Goal: Task Accomplishment & Management: Manage account settings

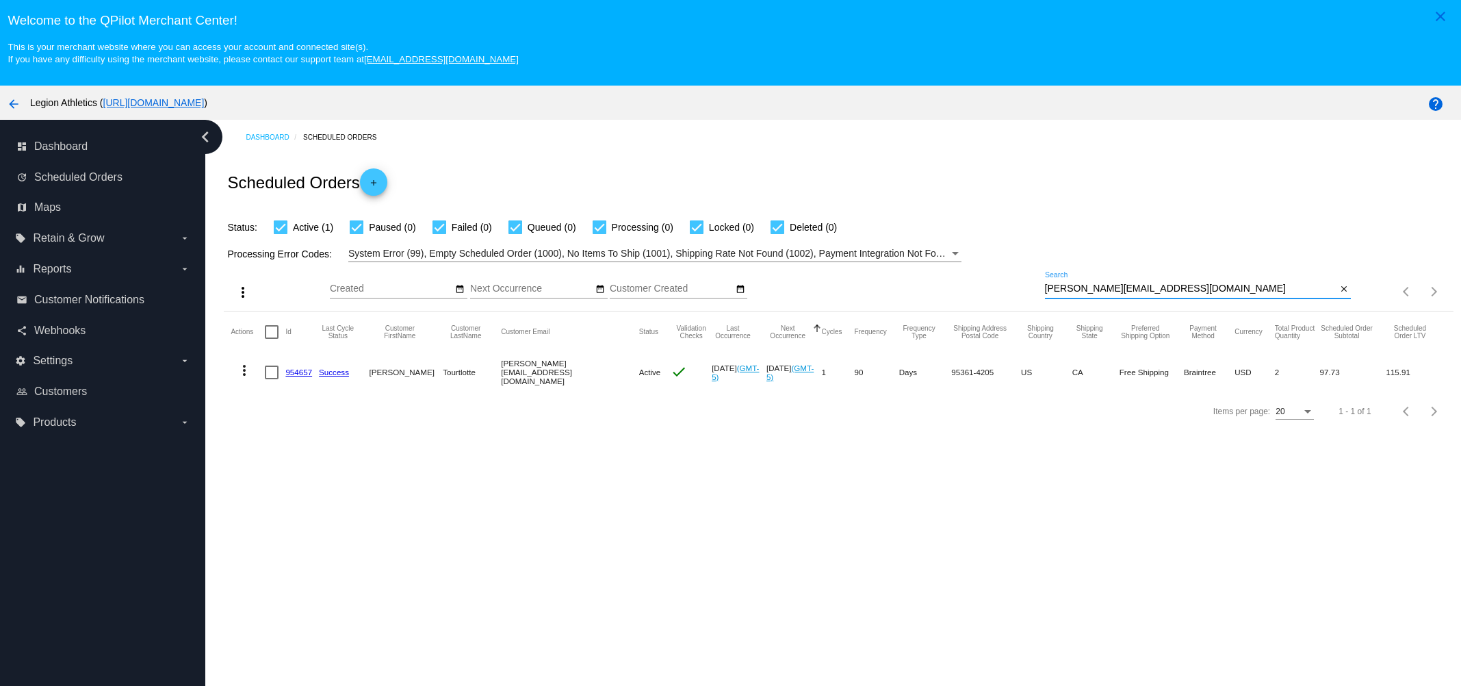
paste input "[EMAIL_ADDRESS]"
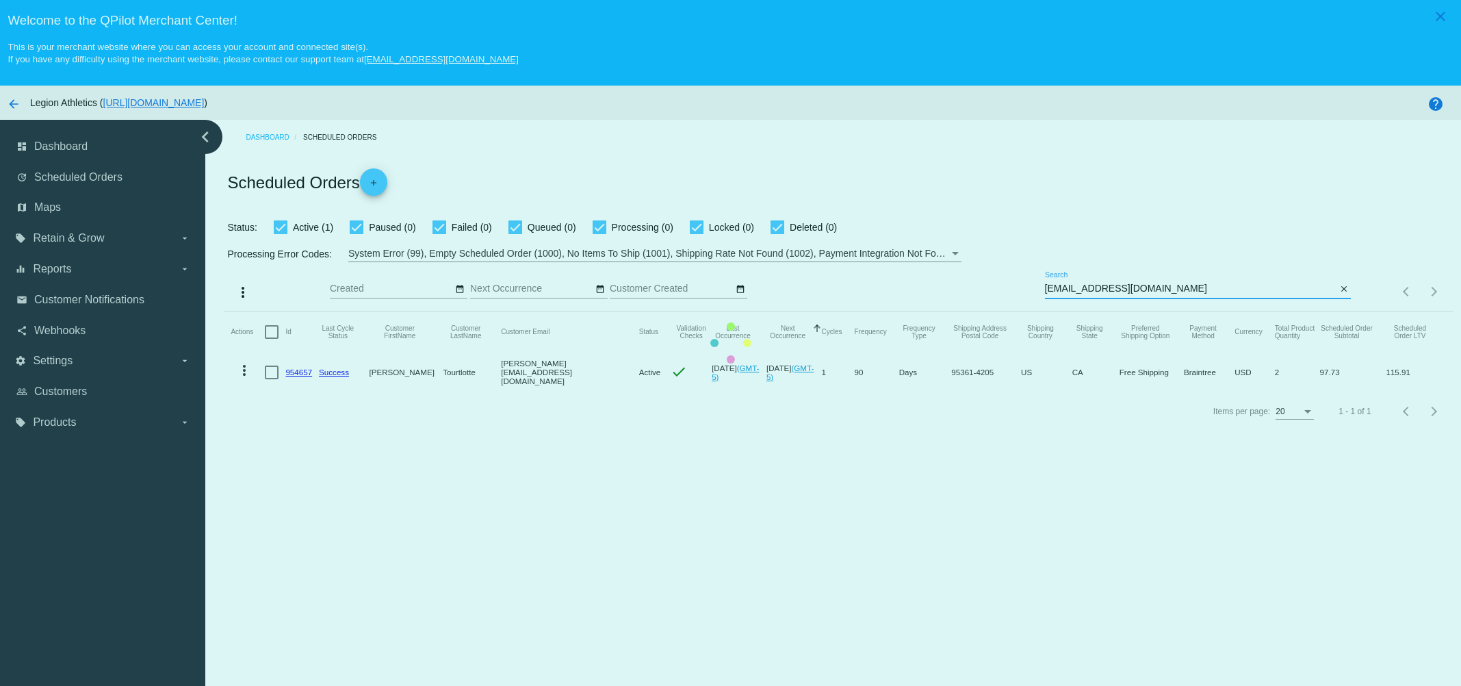
type input "[EMAIL_ADDRESS][DOMAIN_NAME]"
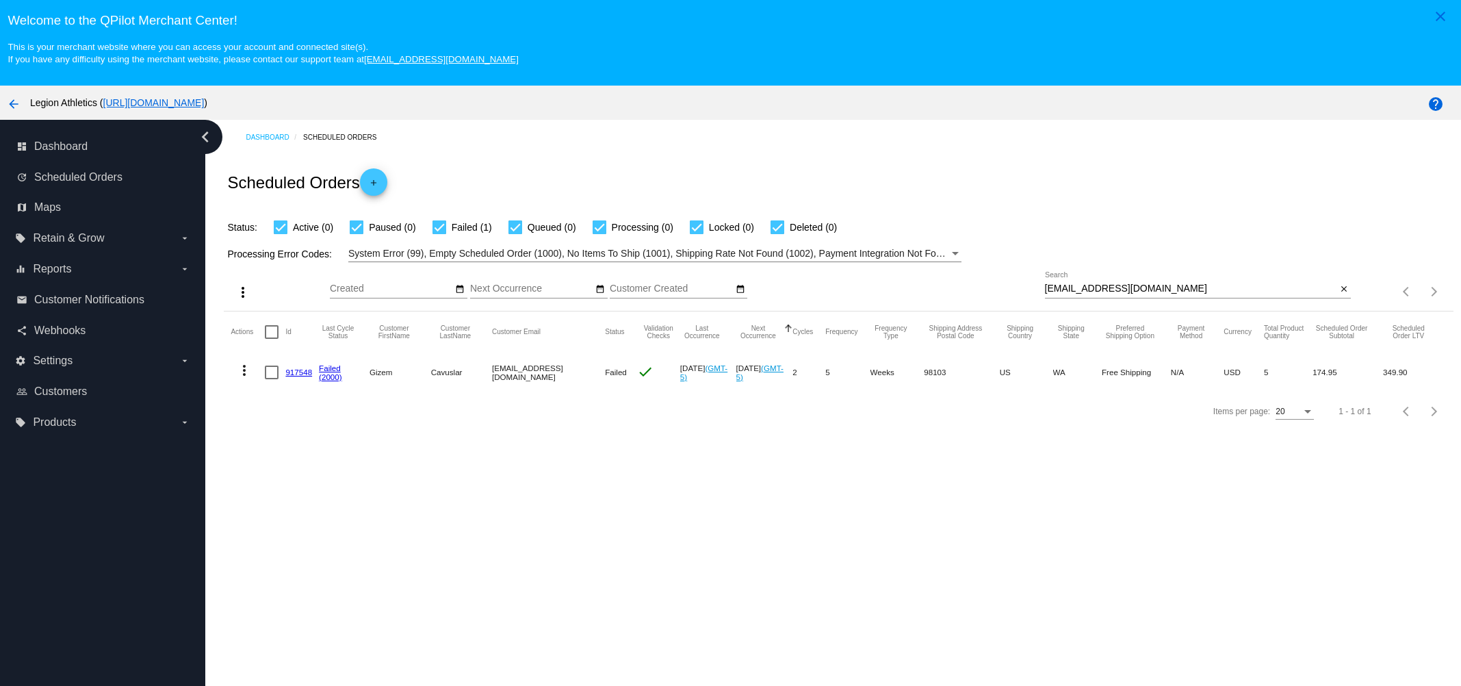
click at [299, 370] on link "917548" at bounding box center [298, 372] width 27 height 9
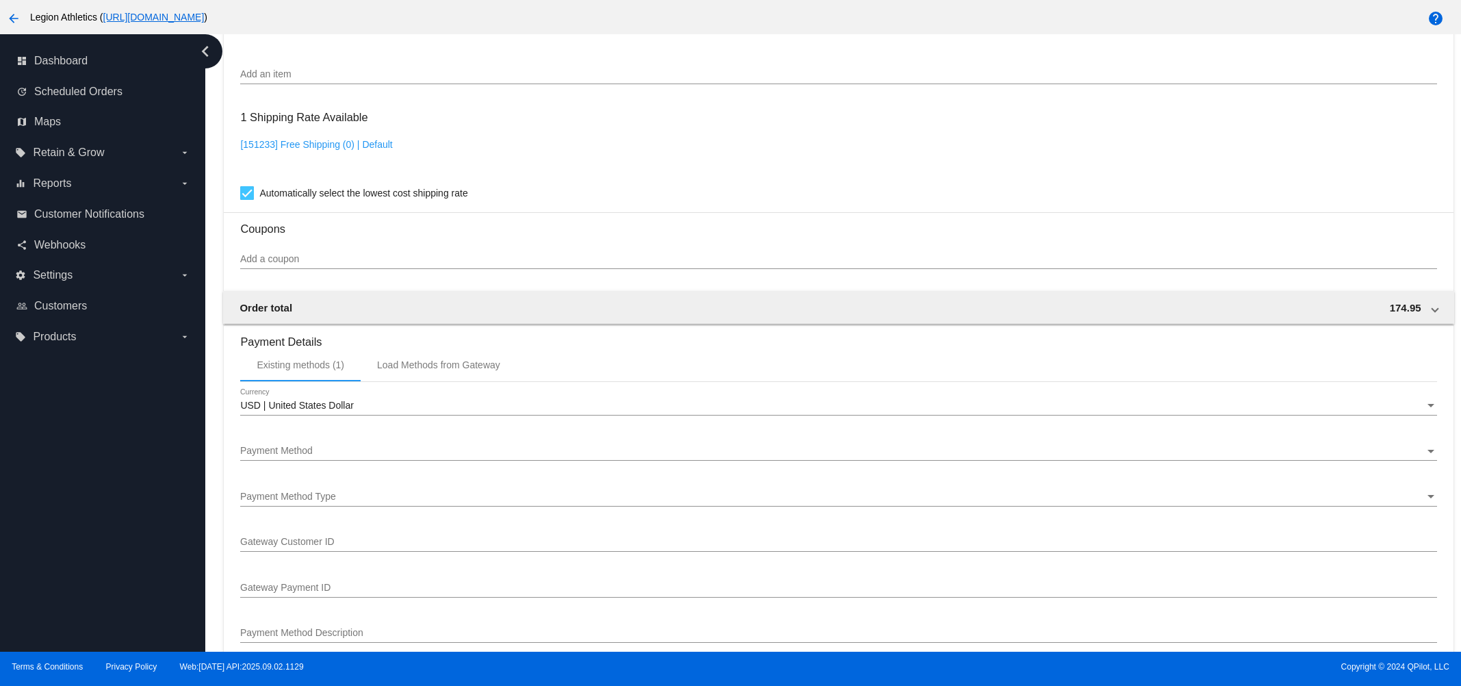
scroll to position [1111, 0]
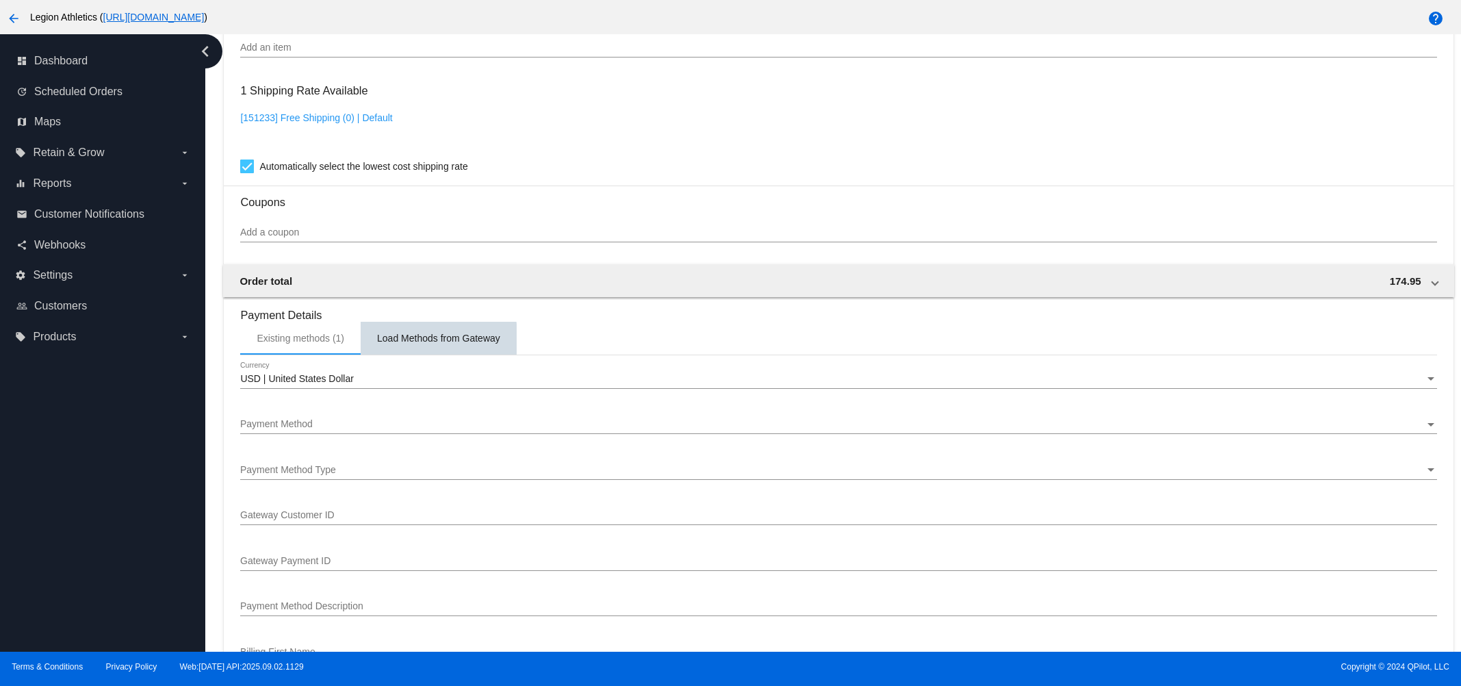
click at [417, 344] on div "Load Methods from Gateway" at bounding box center [438, 338] width 123 height 11
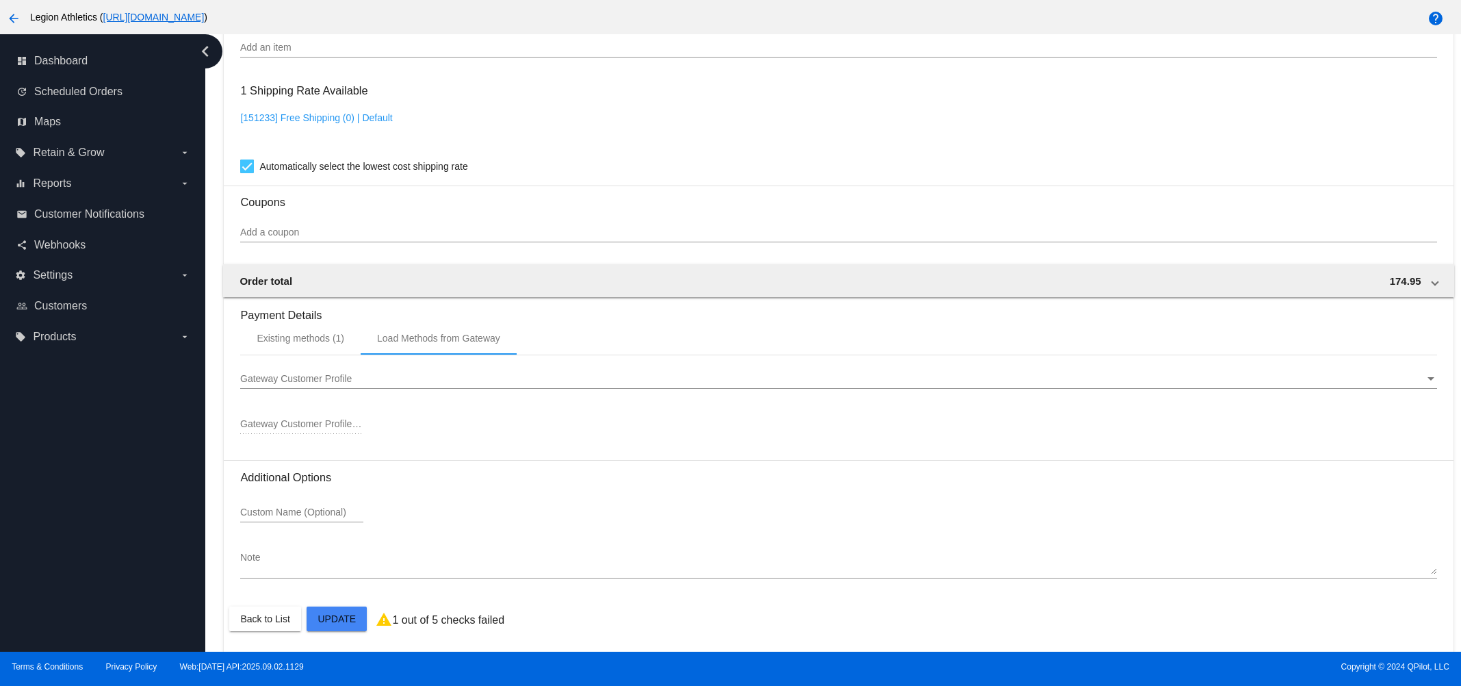
click at [332, 384] on span "Gateway Customer Profile" at bounding box center [296, 378] width 112 height 11
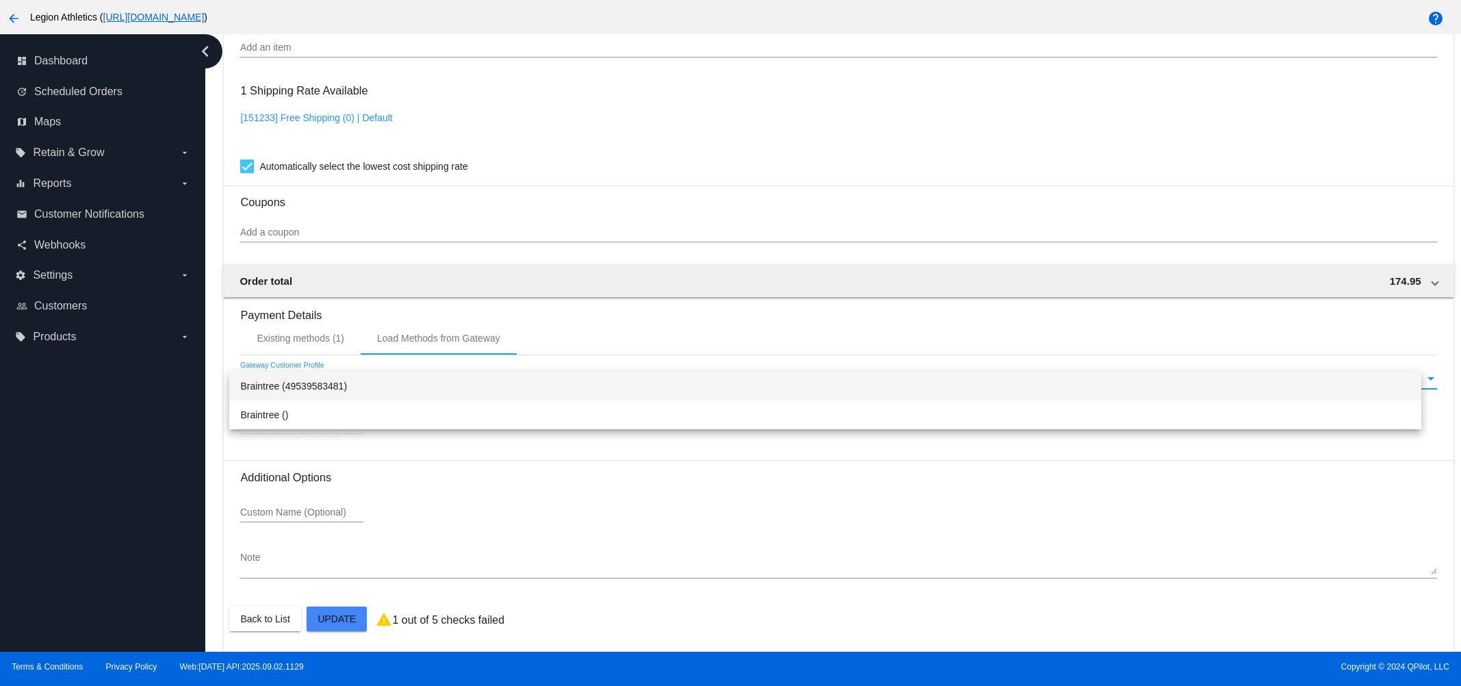
click at [342, 385] on span "Braintree (49539583481)" at bounding box center [825, 386] width 1170 height 29
type input "49539583481"
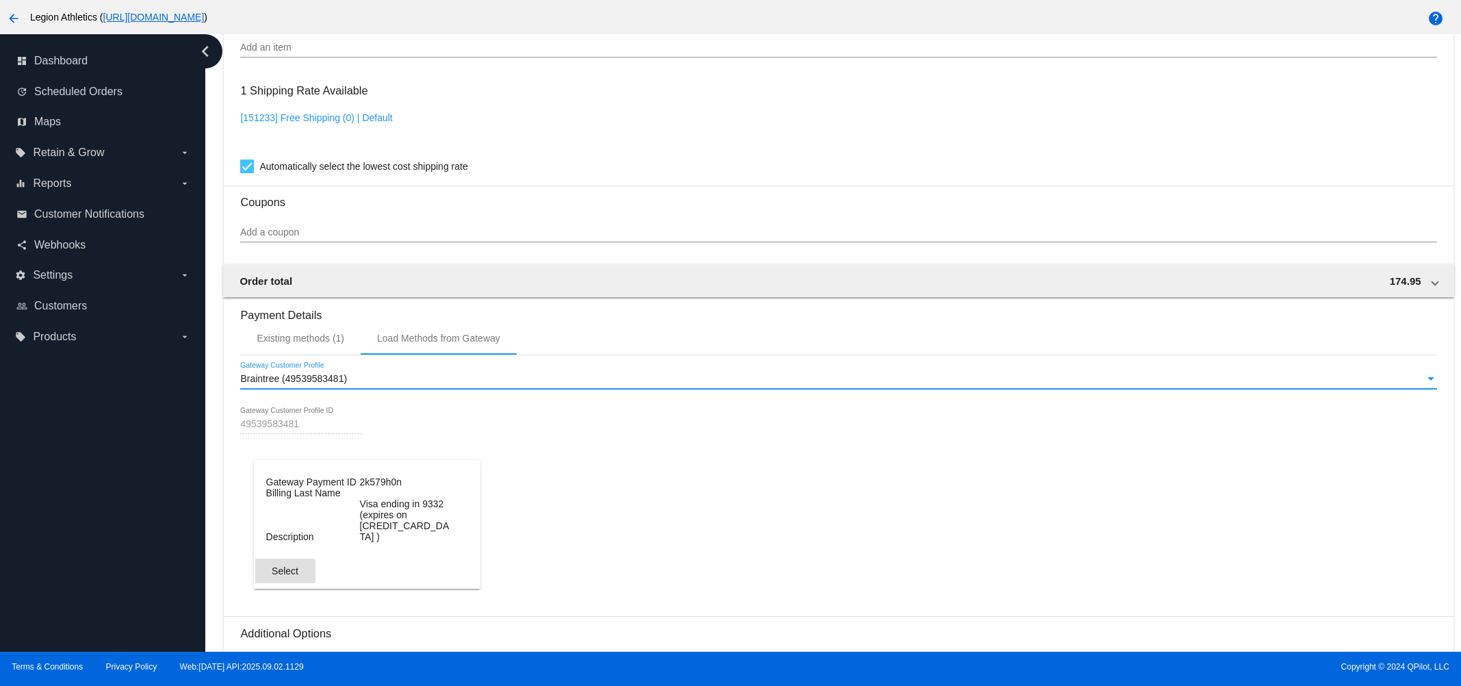
click at [300, 583] on button "Select" at bounding box center [285, 570] width 60 height 25
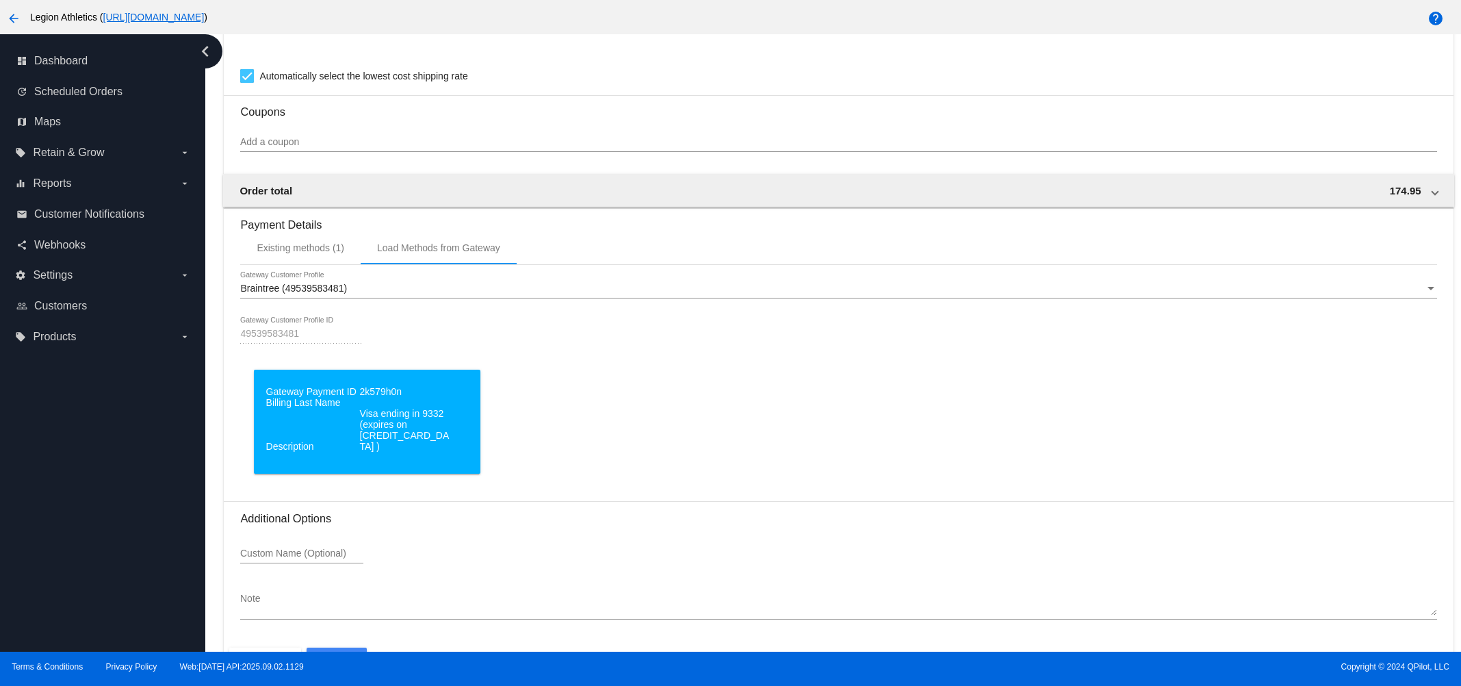
scroll to position [1256, 0]
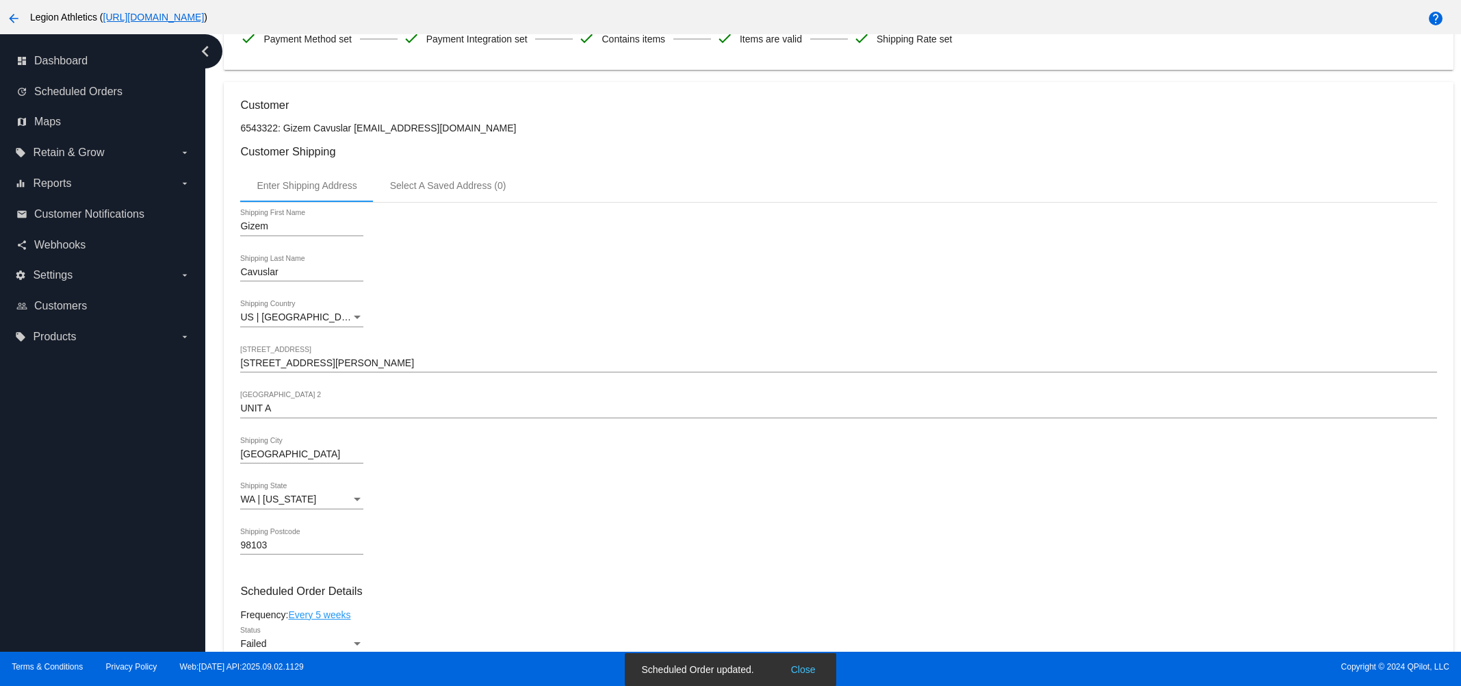
scroll to position [513, 0]
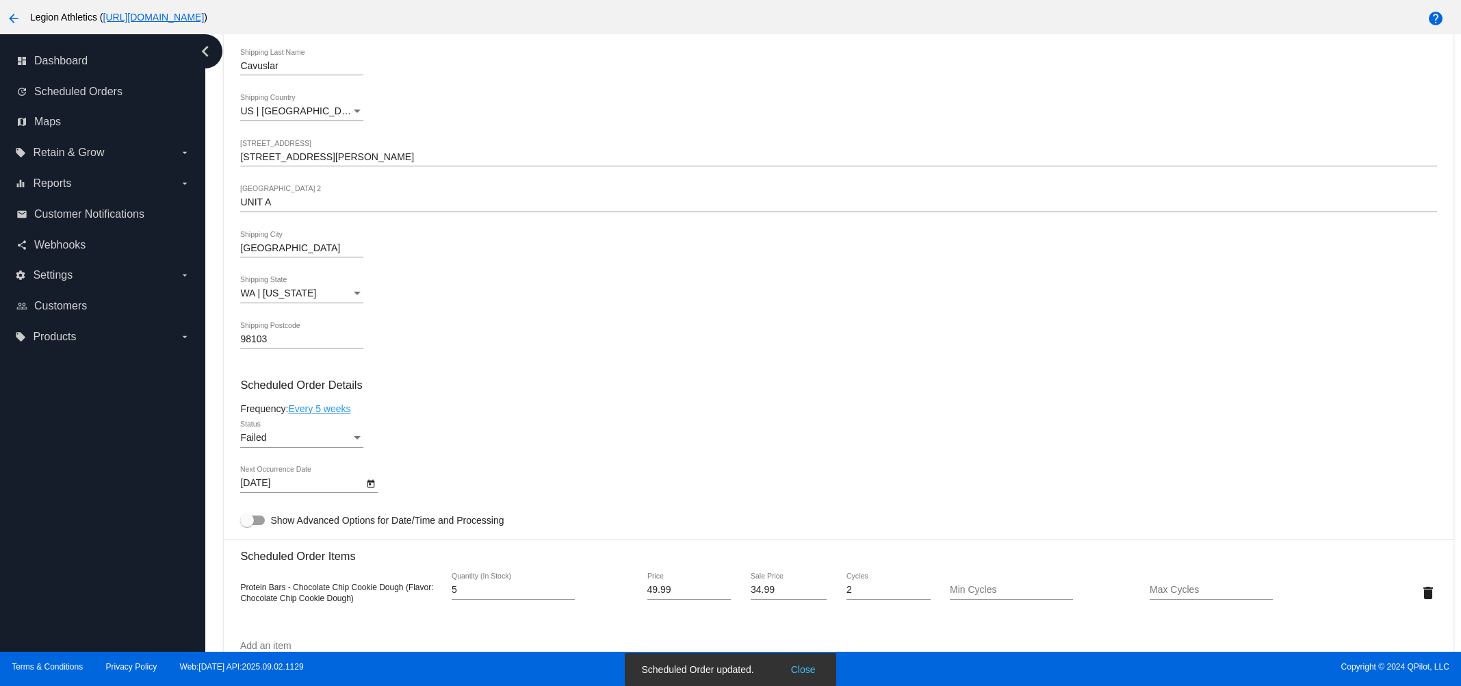
click at [294, 437] on div "Failed" at bounding box center [295, 438] width 111 height 11
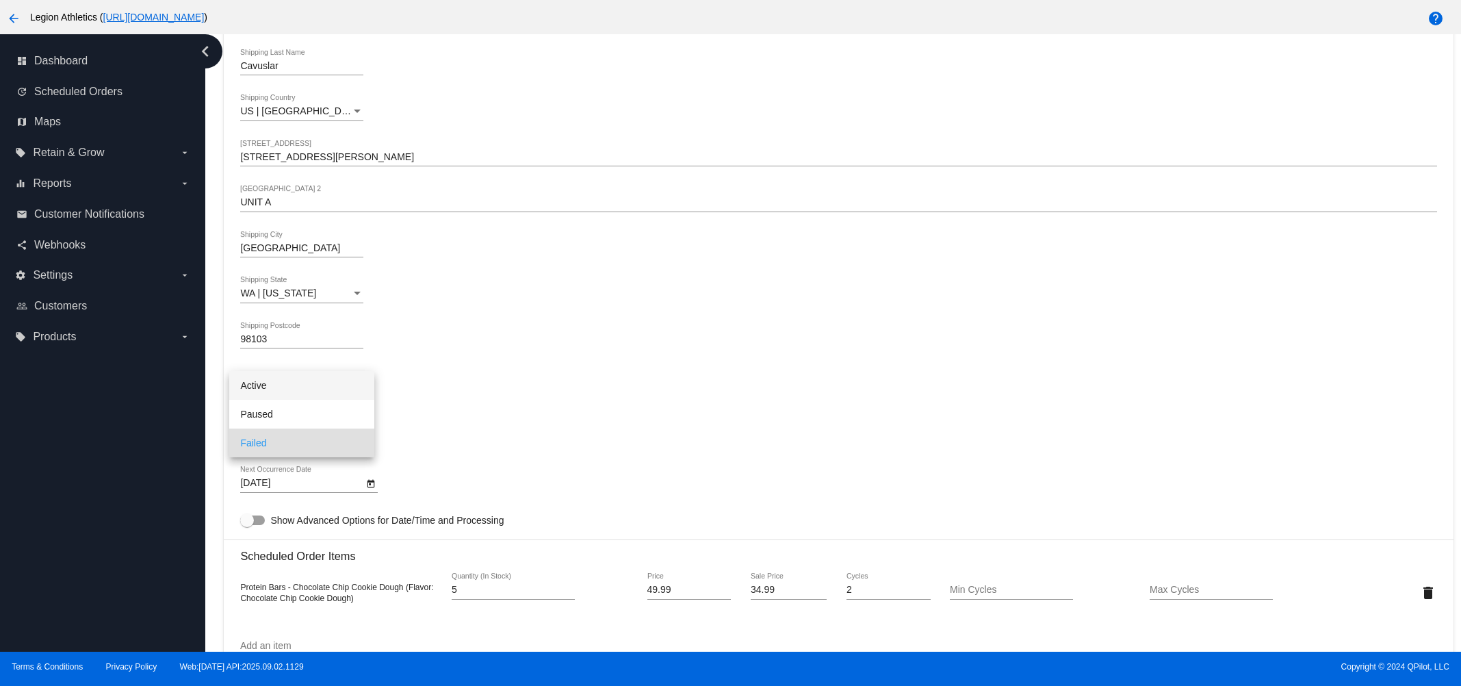
click at [290, 378] on span "Active" at bounding box center [301, 385] width 123 height 29
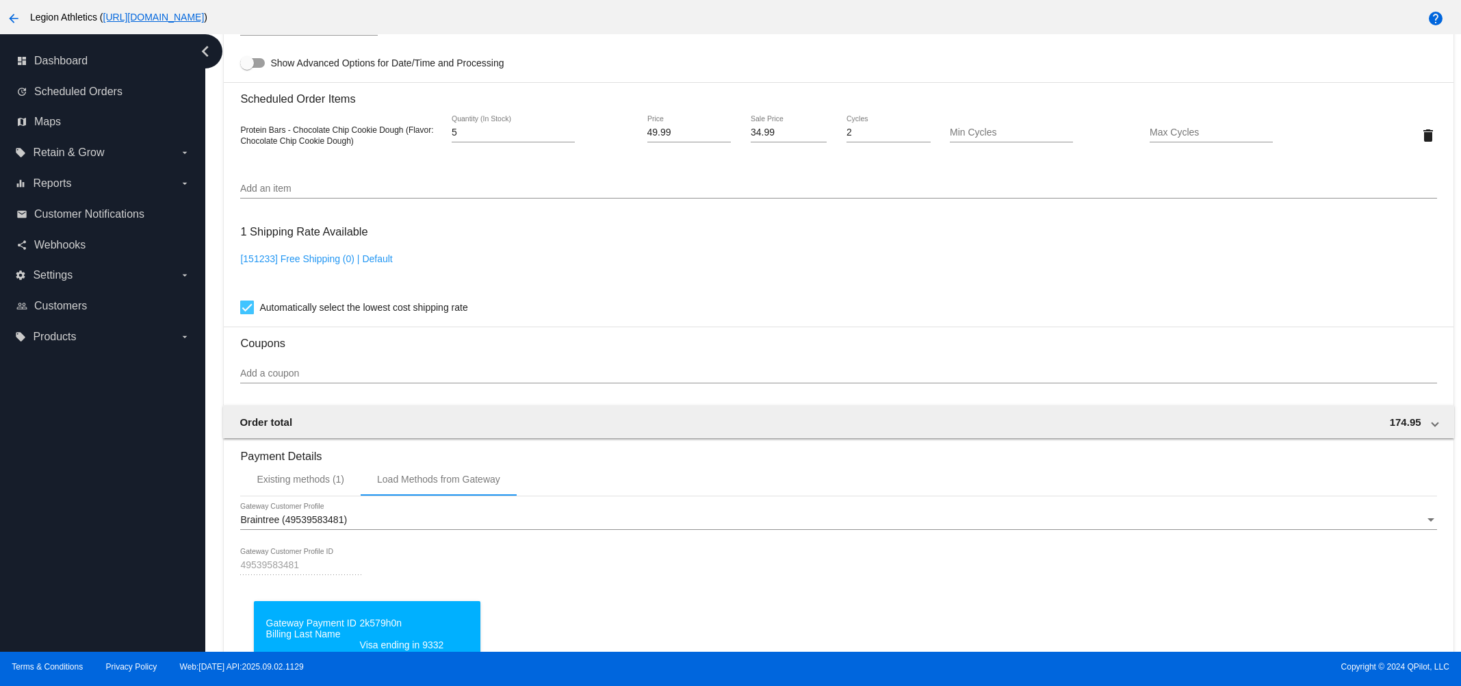
scroll to position [1256, 0]
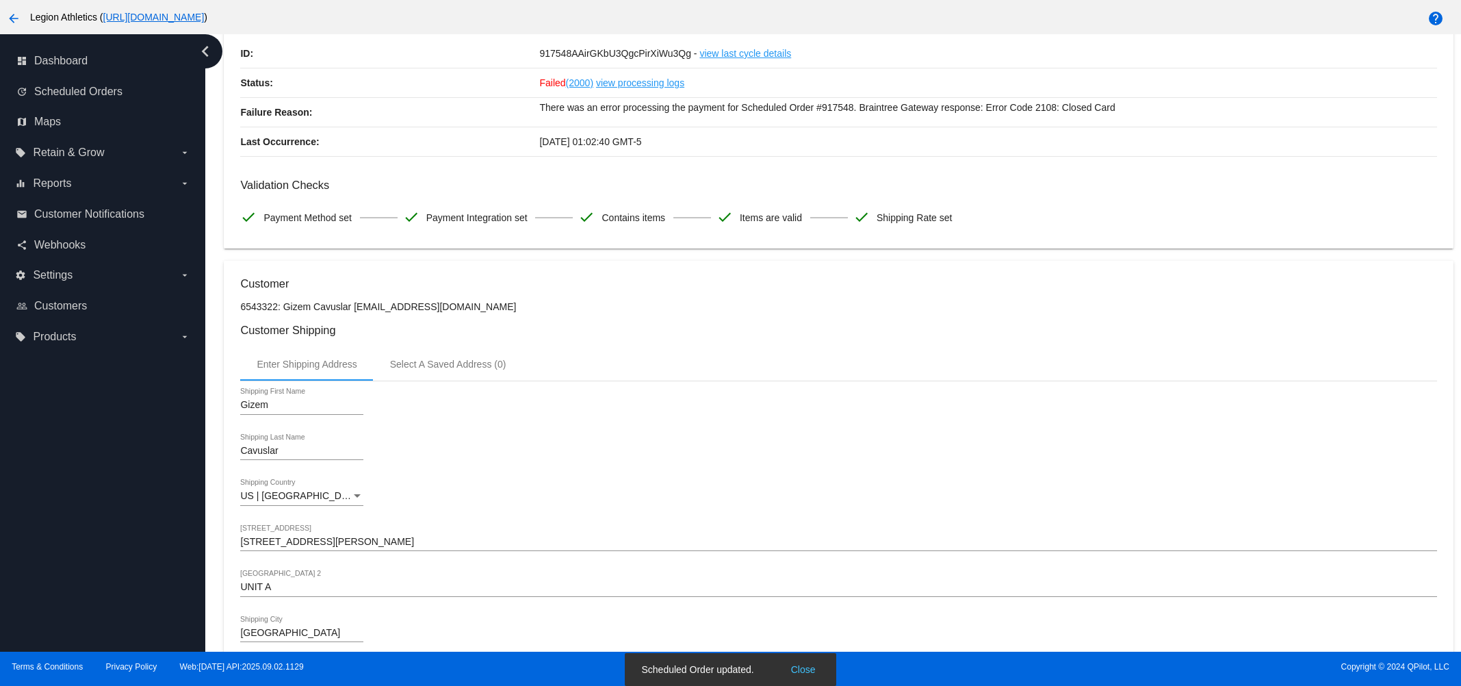
scroll to position [0, 0]
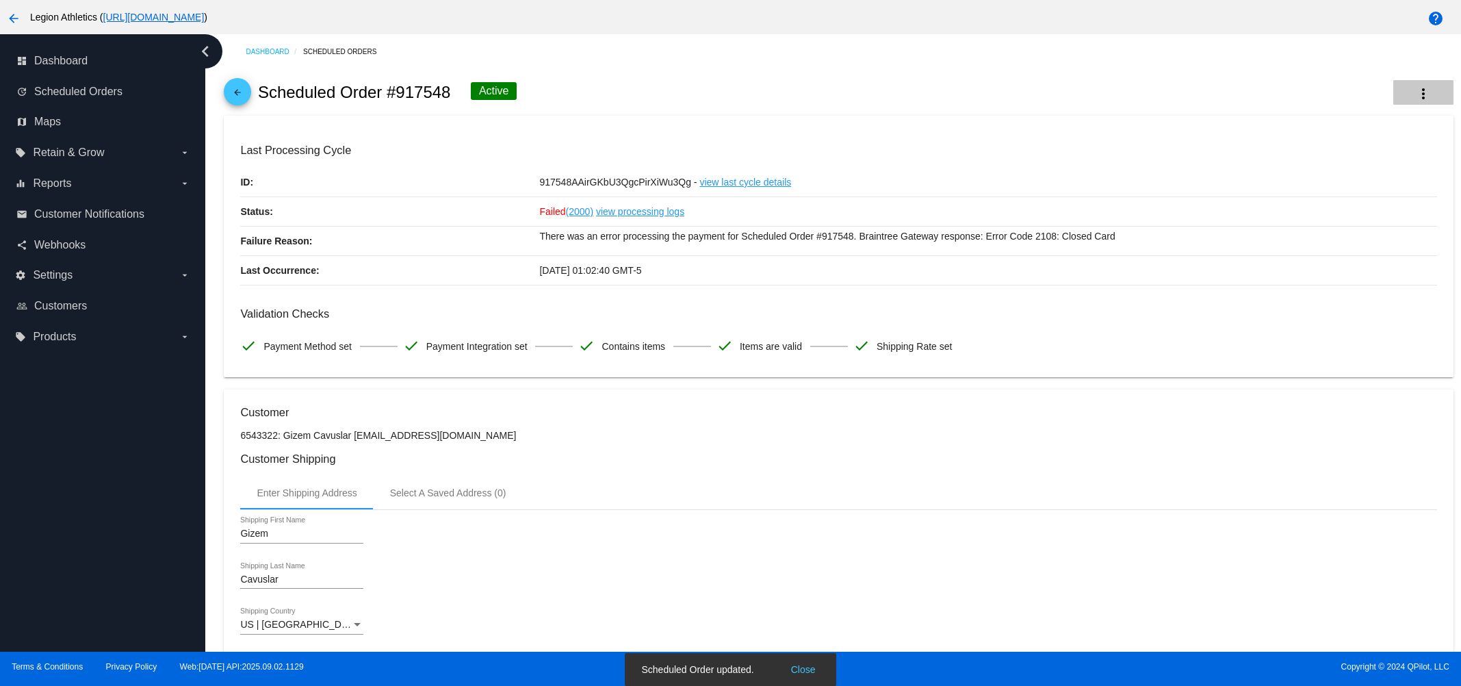
click at [1393, 91] on button "more_vert" at bounding box center [1423, 92] width 60 height 25
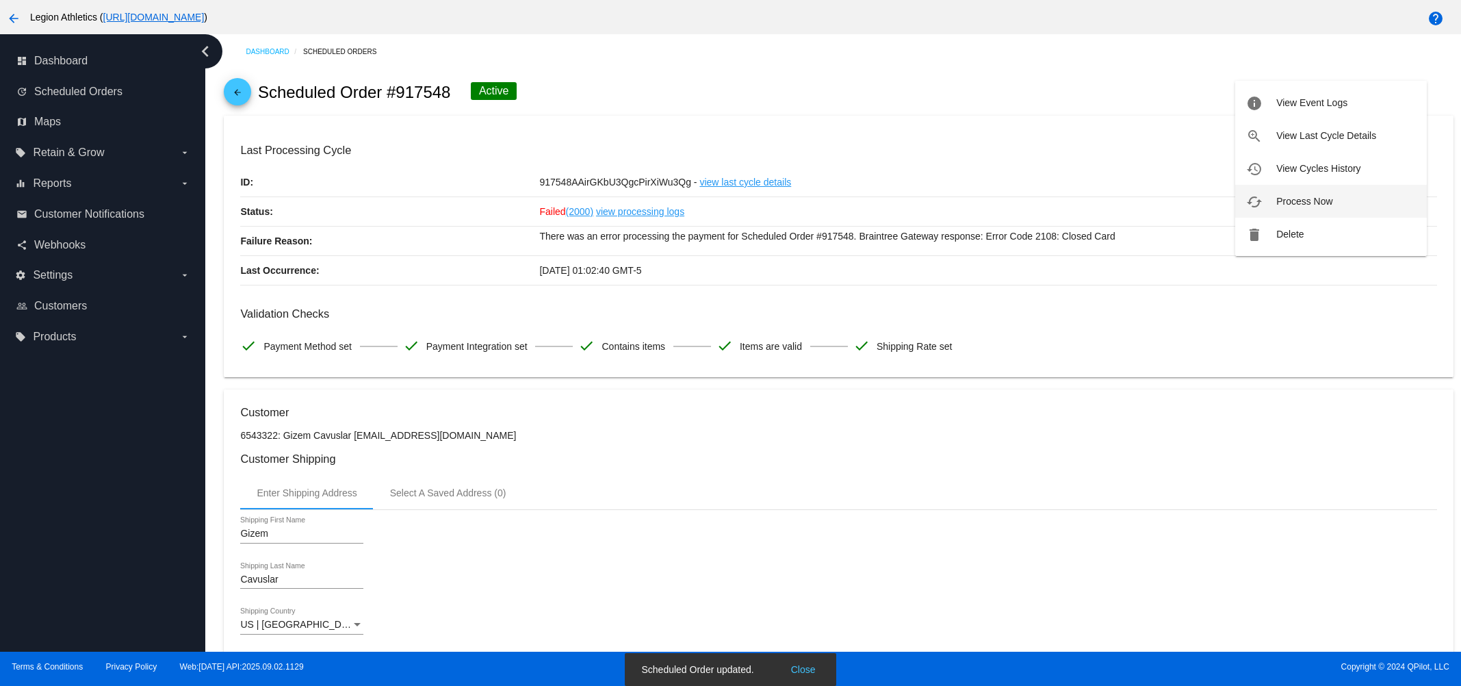
click at [1287, 207] on button "cached Process Now" at bounding box center [1331, 201] width 192 height 33
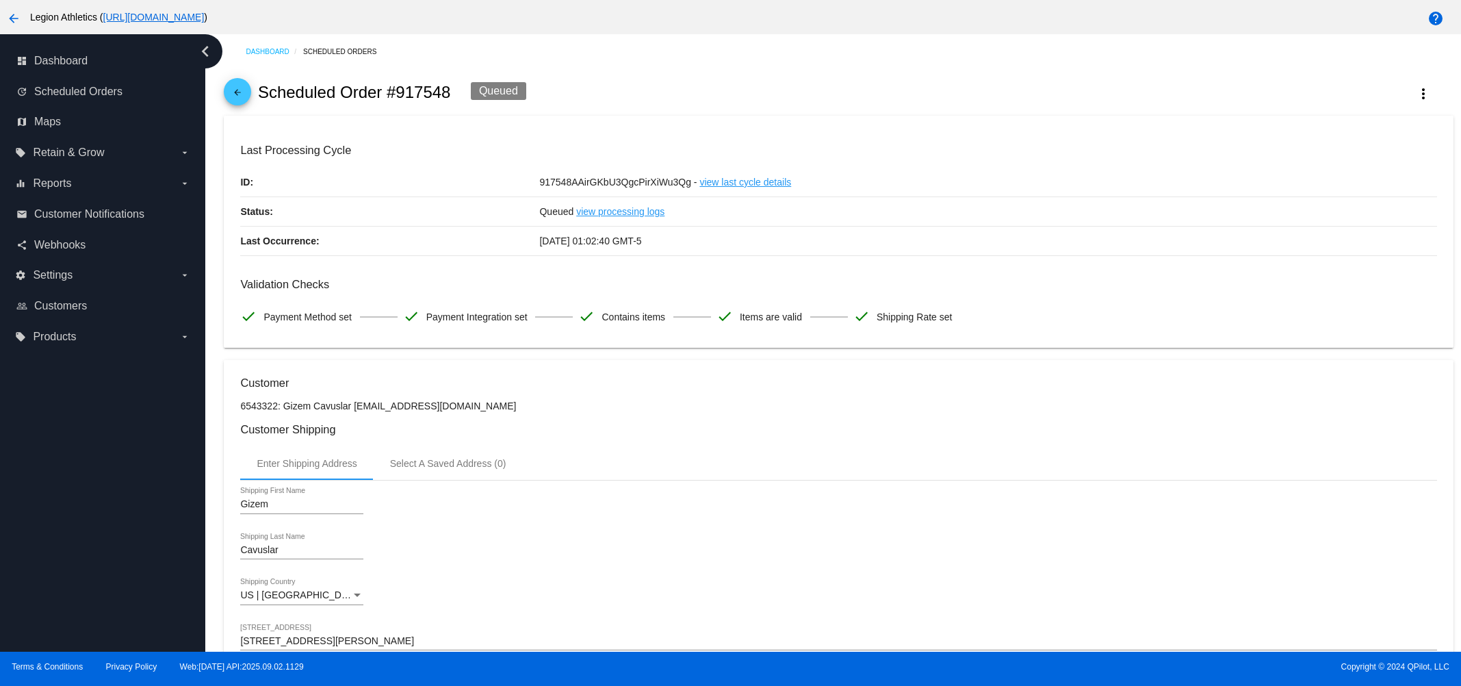
click at [236, 88] on mat-icon "arrow_back" at bounding box center [237, 96] width 16 height 16
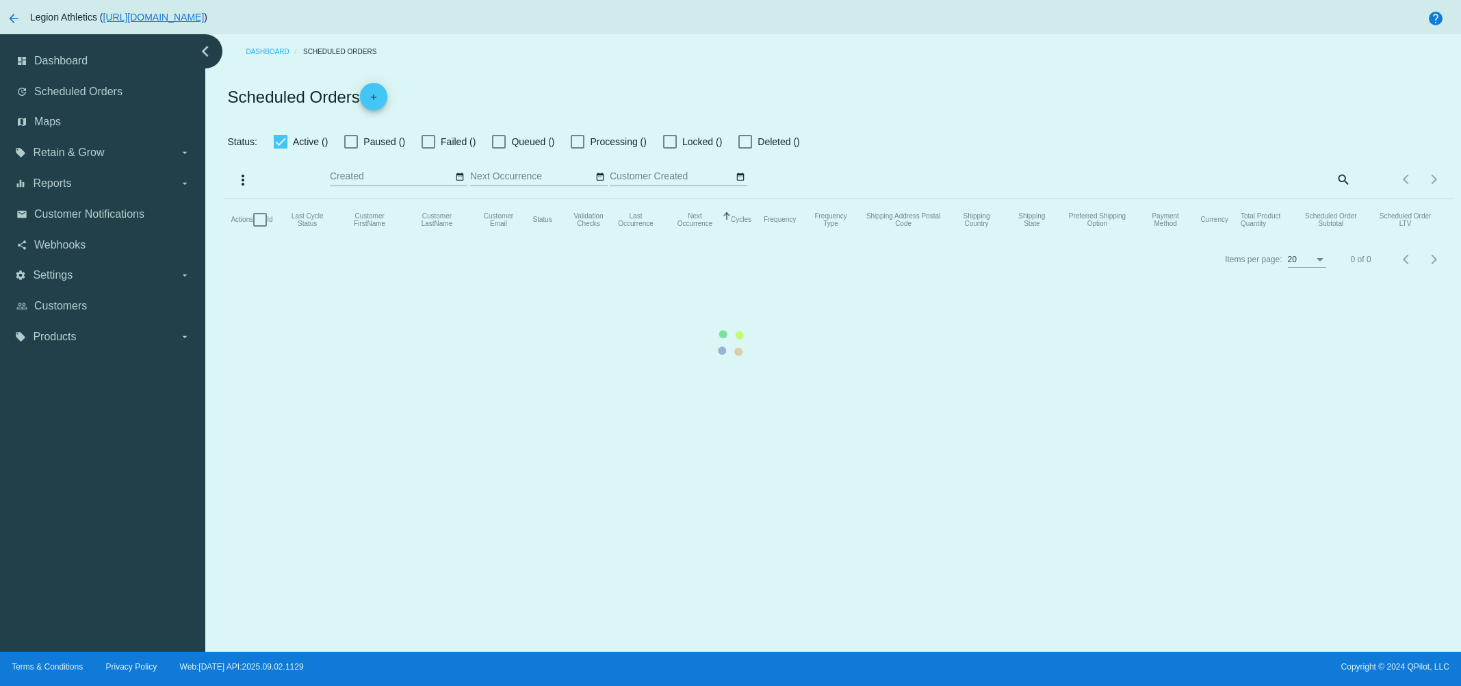
checkbox input "true"
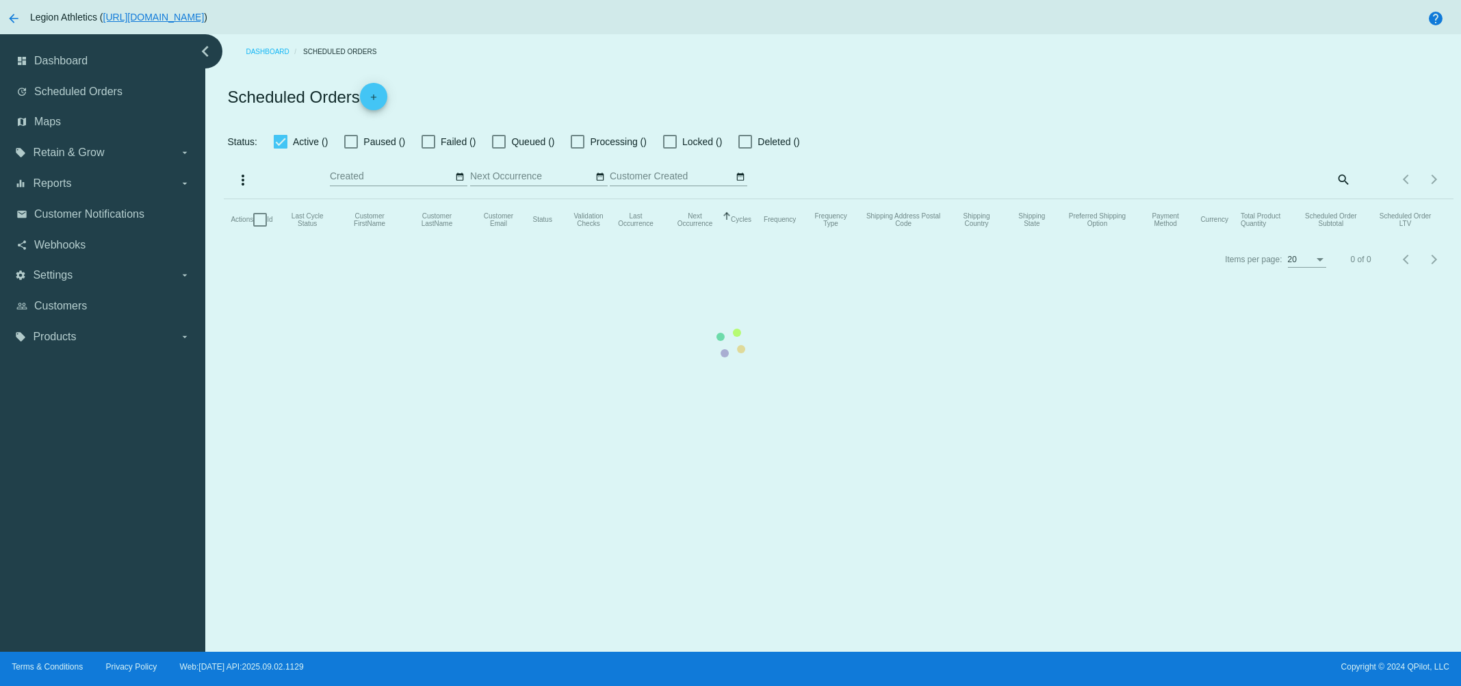
checkbox input "true"
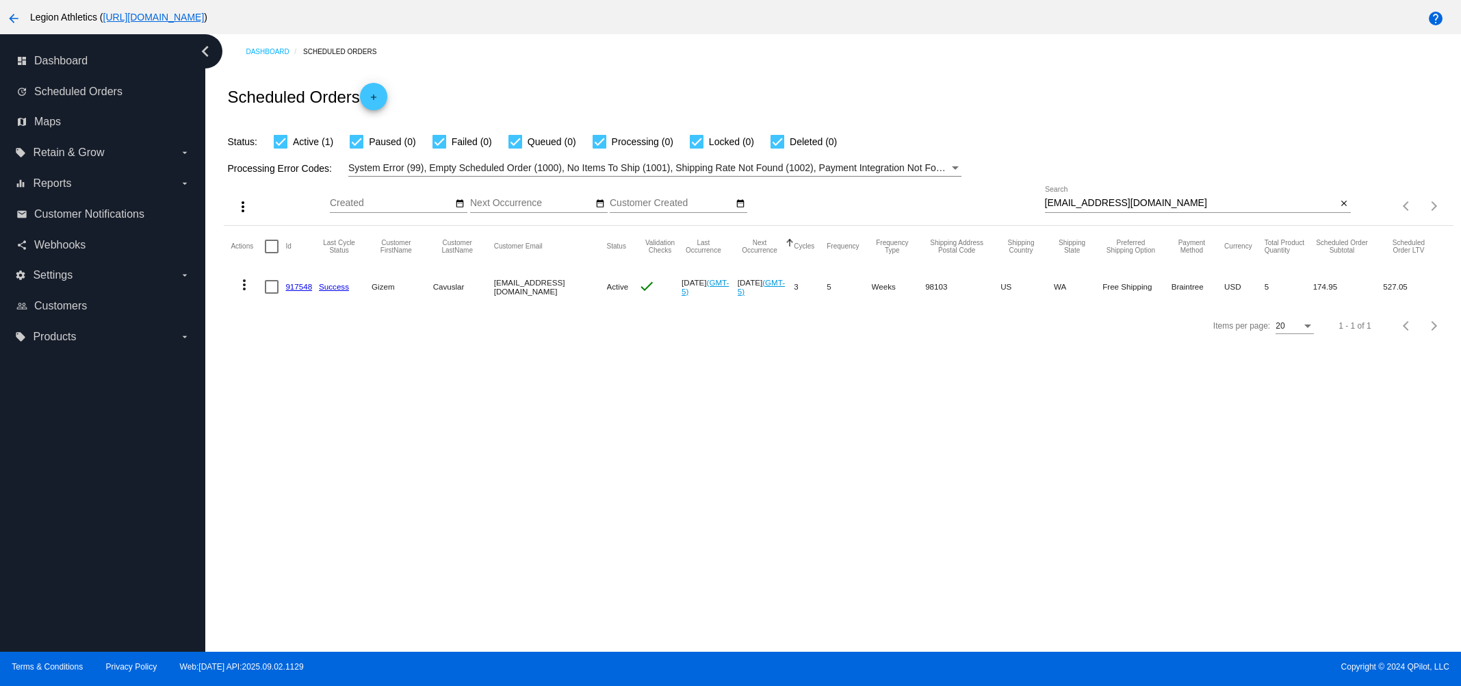
click at [1178, 207] on input "[EMAIL_ADDRESS][DOMAIN_NAME]" at bounding box center [1191, 203] width 292 height 11
paste input "[PERSON_NAME]"
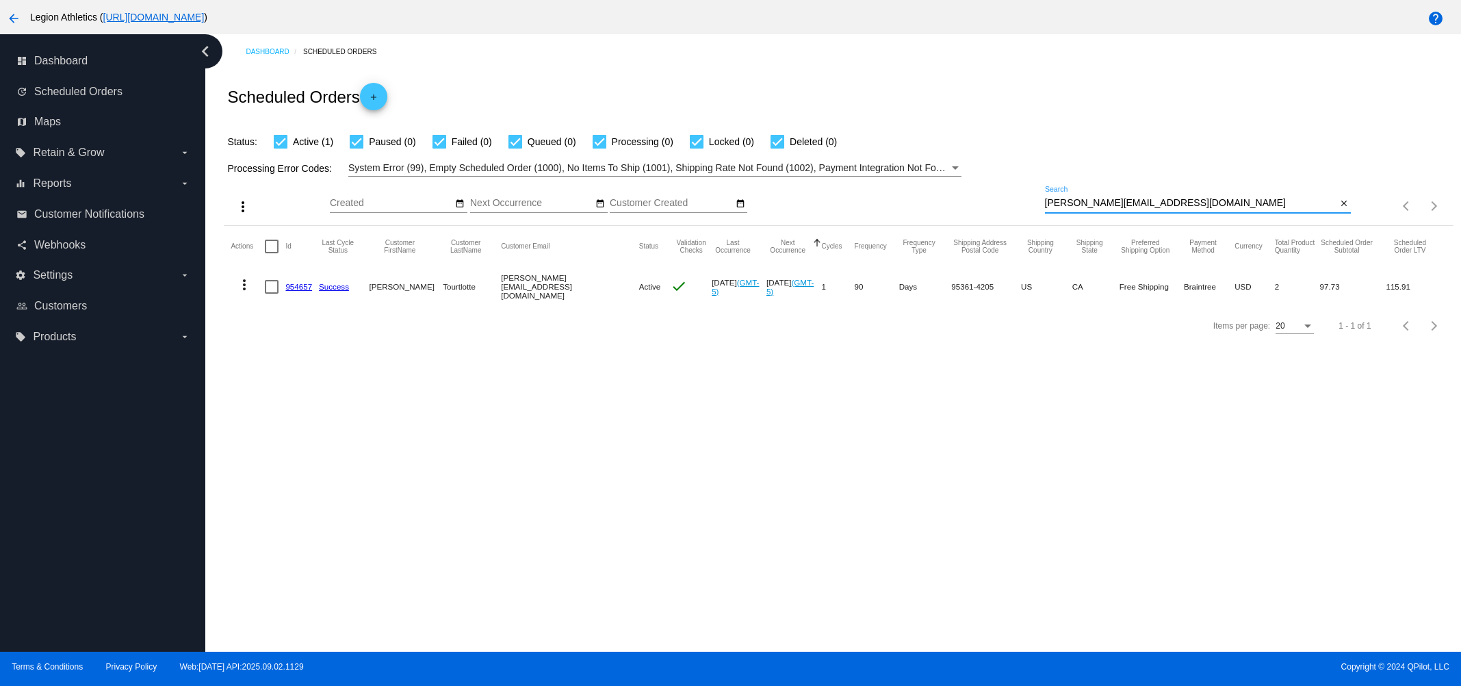
click at [243, 287] on mat-icon "more_vert" at bounding box center [244, 285] width 16 height 16
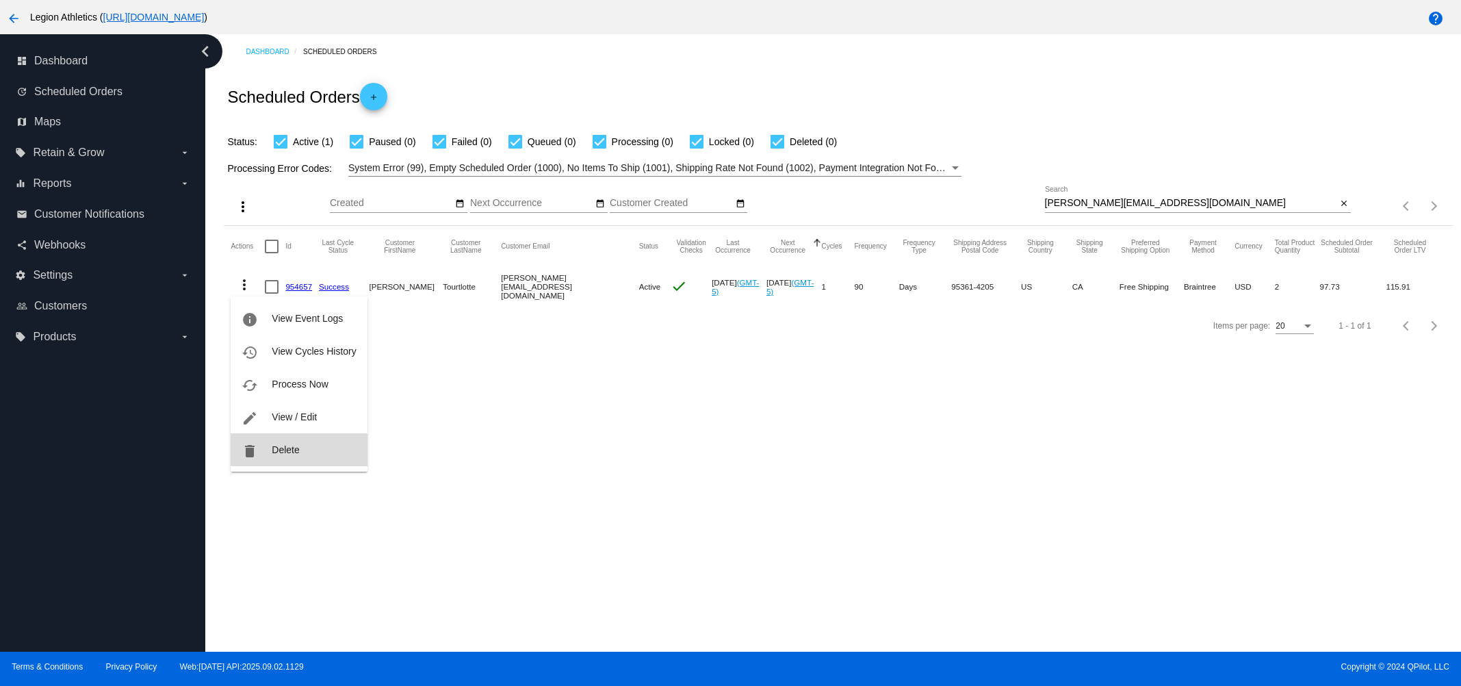
click at [335, 451] on button "delete Delete" at bounding box center [299, 449] width 136 height 33
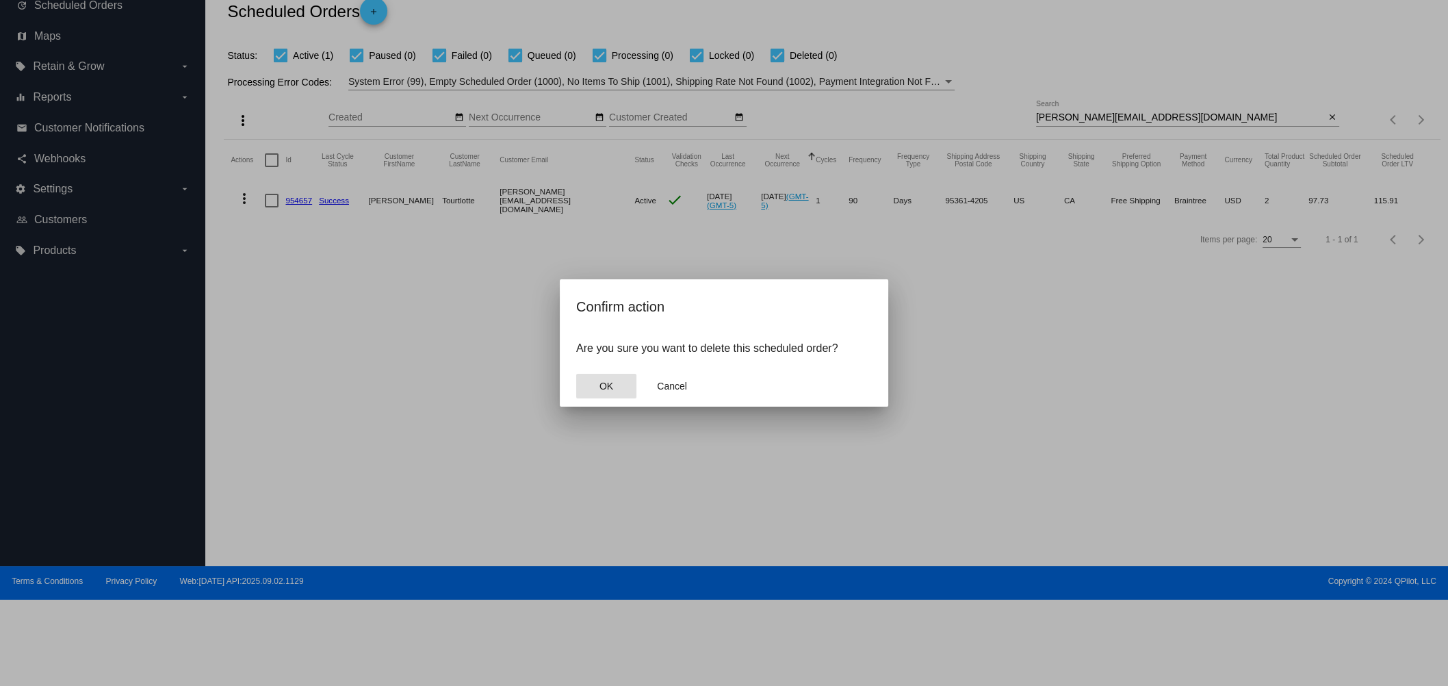
click at [604, 388] on span "OK" at bounding box center [607, 386] width 14 height 11
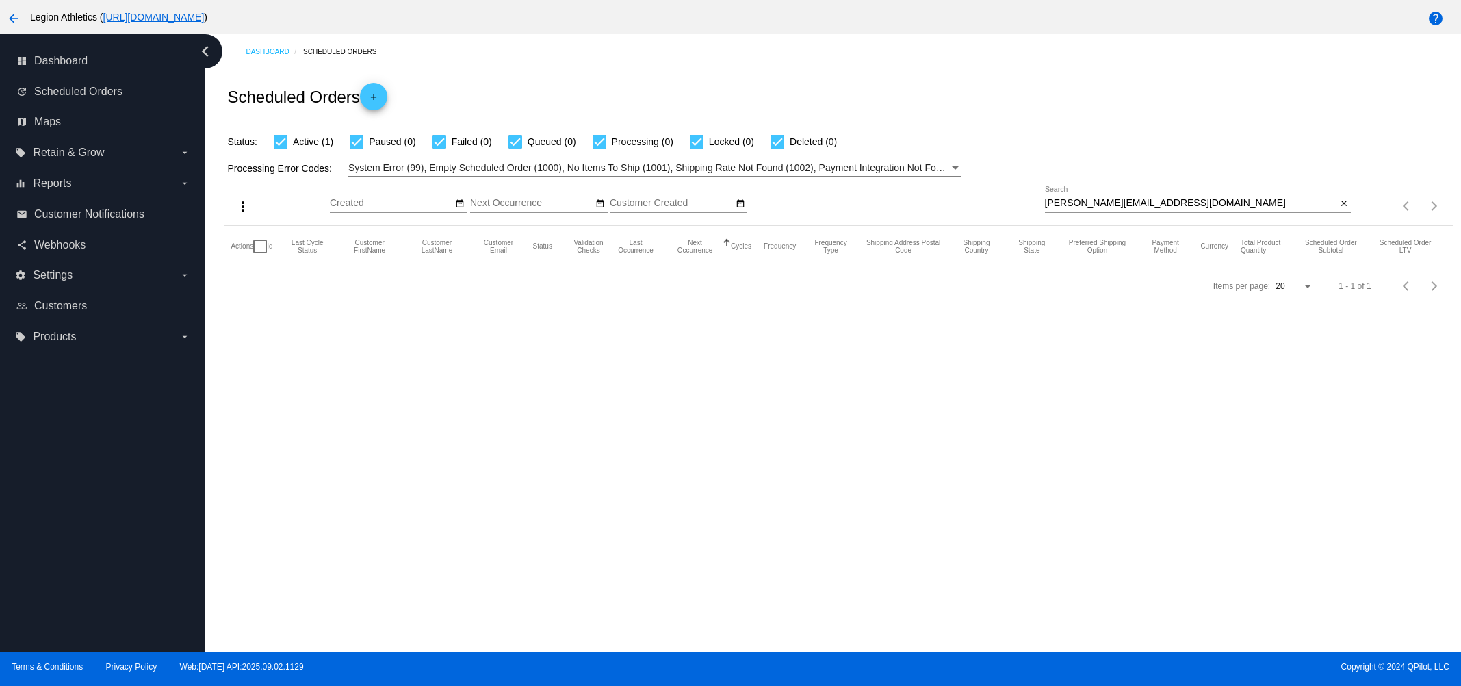
click at [1122, 198] on input "[PERSON_NAME][EMAIL_ADDRESS][DOMAIN_NAME]" at bounding box center [1191, 203] width 292 height 11
paste input "[EMAIL_ADDRESS]"
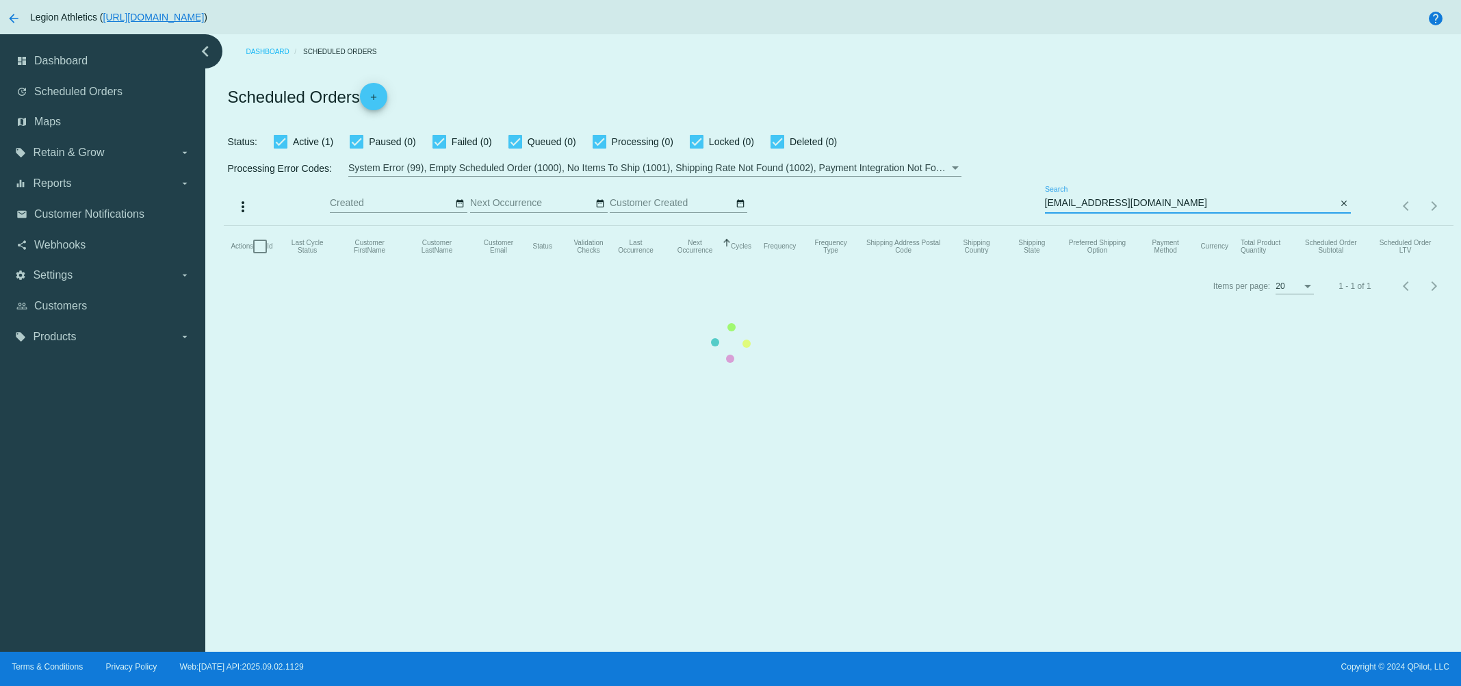
type input "[EMAIL_ADDRESS][DOMAIN_NAME]"
